Goal: Task Accomplishment & Management: Manage account settings

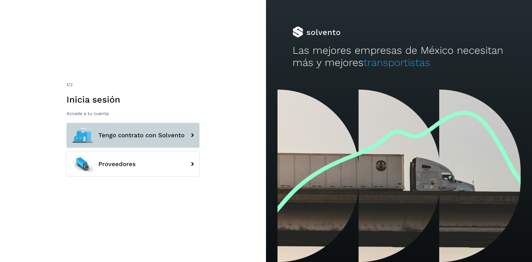
click at [141, 132] on span "Tengo contrato con Solvento" at bounding box center [141, 135] width 86 height 7
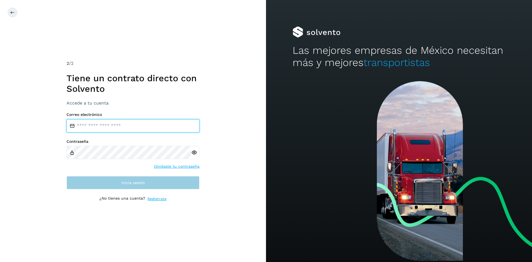
type input "**********"
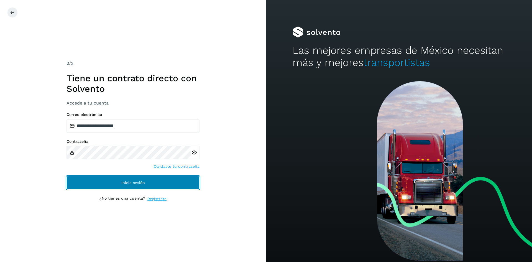
click at [126, 182] on span "Inicia sesión" at bounding box center [133, 183] width 24 height 4
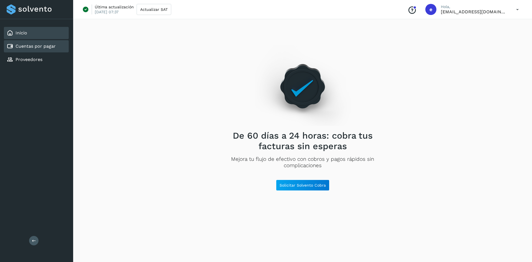
click at [36, 48] on link "Cuentas por pagar" at bounding box center [36, 45] width 40 height 5
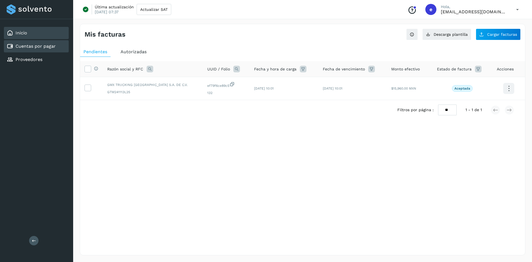
click at [32, 33] on div "Inicio" at bounding box center [36, 33] width 65 height 12
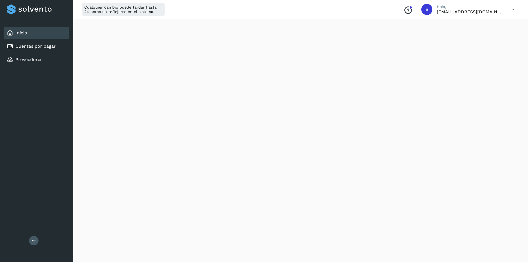
scroll to position [274, 0]
click at [513, 10] on icon at bounding box center [513, 9] width 11 height 11
click at [495, 34] on div "Cerrar sesión" at bounding box center [486, 35] width 66 height 11
